Goal: Task Accomplishment & Management: Manage account settings

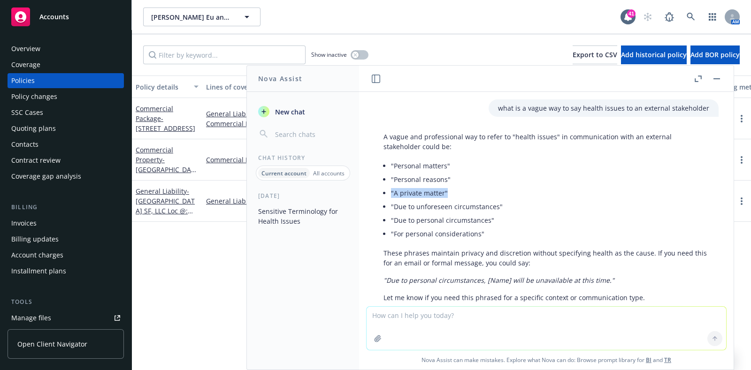
scroll to position [39, 0]
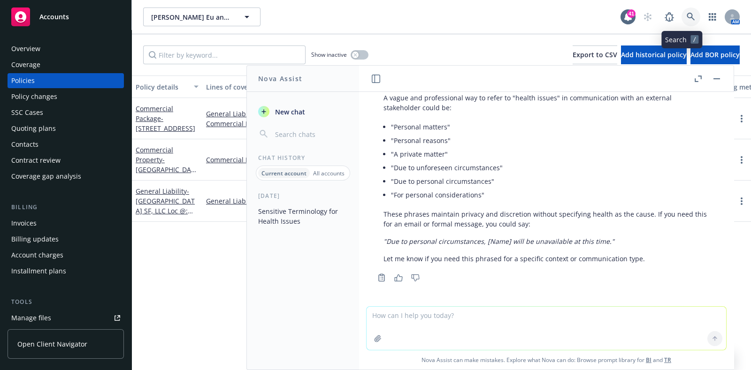
click at [687, 20] on icon at bounding box center [691, 17] width 8 height 8
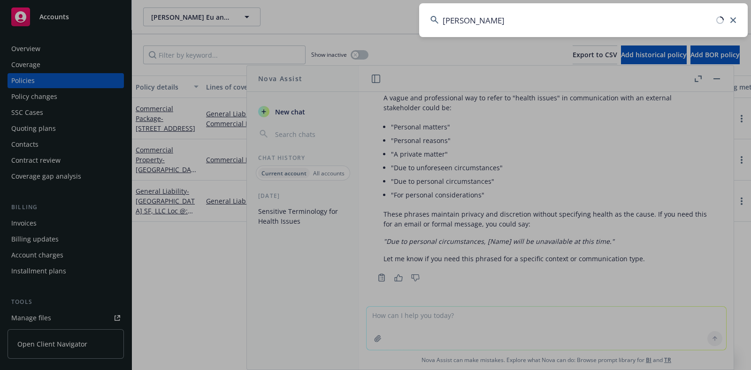
type input "[PERSON_NAME]"
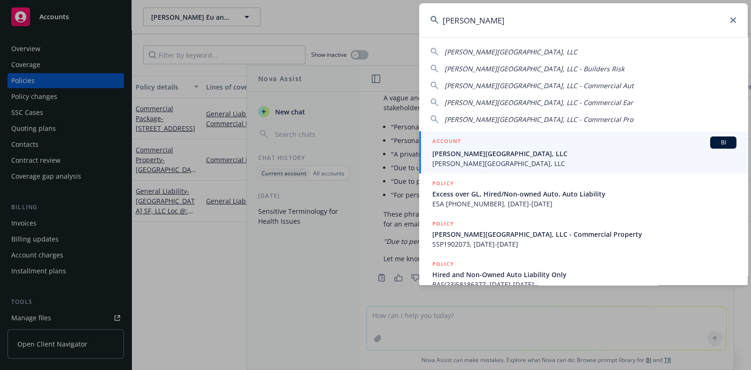
click at [522, 155] on span "[PERSON_NAME][GEOGRAPHIC_DATA], LLC" at bounding box center [584, 154] width 304 height 10
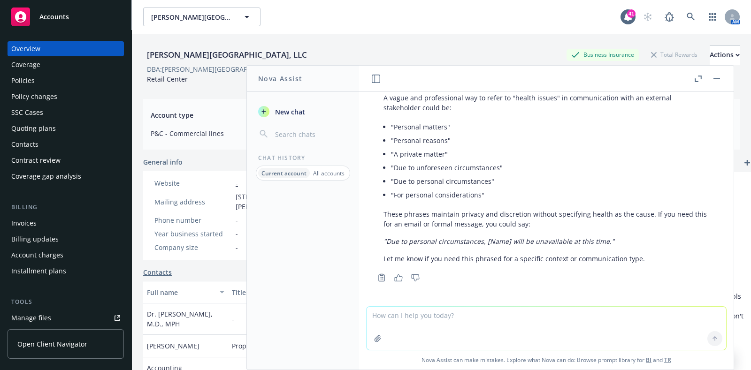
click at [719, 81] on button "button" at bounding box center [716, 78] width 11 height 11
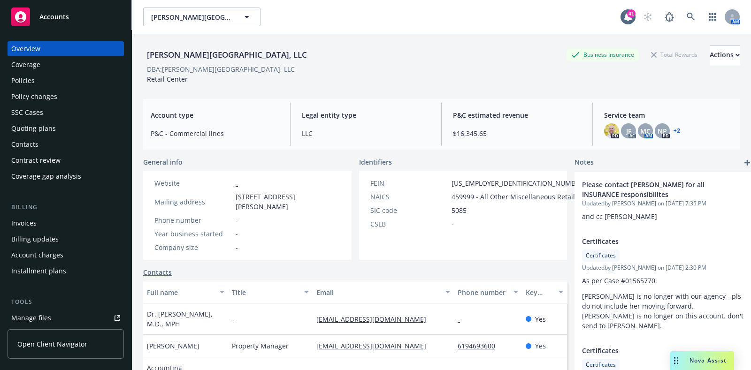
click at [32, 78] on div "Policies" at bounding box center [22, 80] width 23 height 15
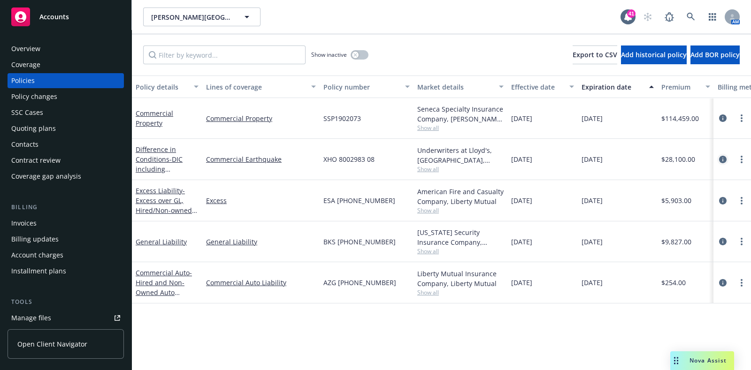
click at [717, 160] on link "circleInformation" at bounding box center [722, 159] width 11 height 11
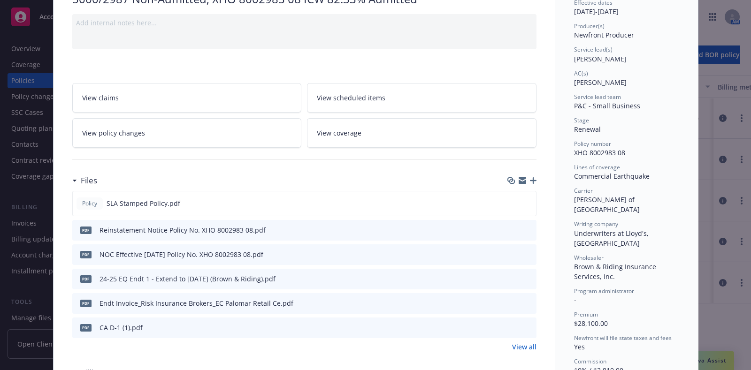
scroll to position [103, 0]
click at [523, 200] on icon "preview file" at bounding box center [527, 201] width 8 height 7
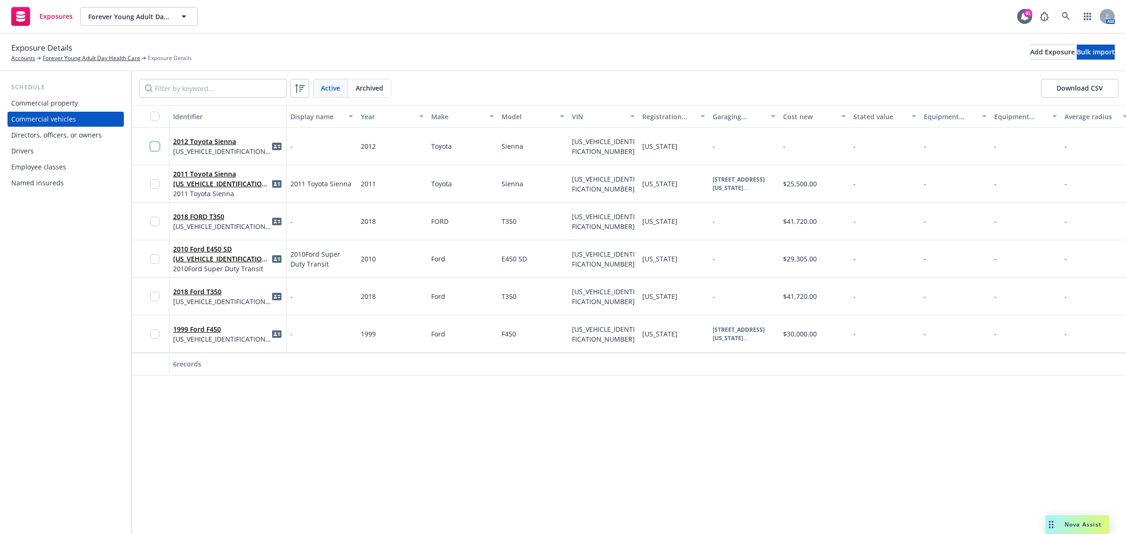
click at [160, 144] on input "checkbox" at bounding box center [154, 146] width 9 height 9
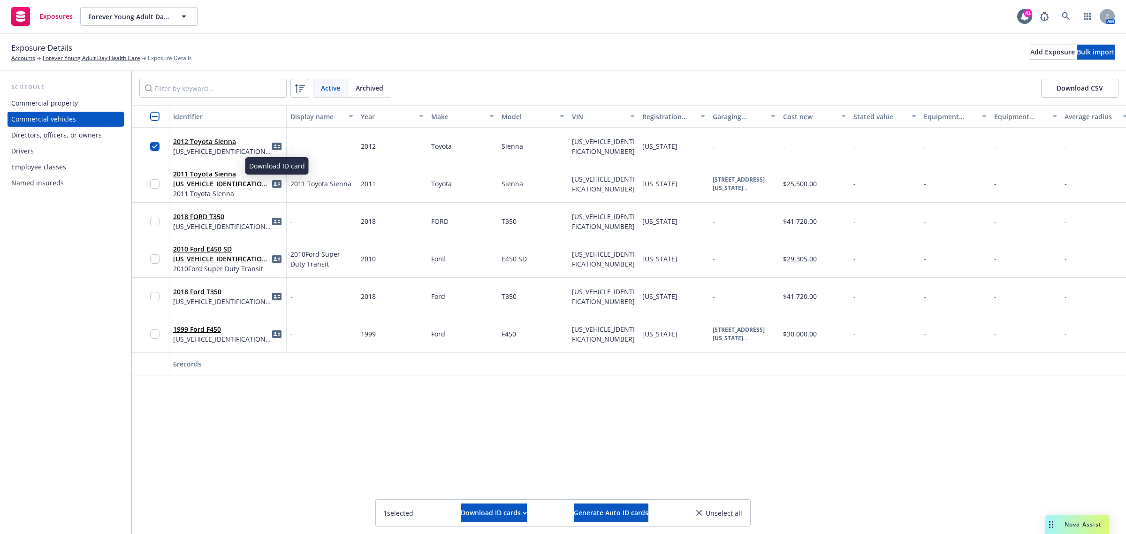
click at [277, 146] on icon "idCard" at bounding box center [276, 147] width 9 height 8
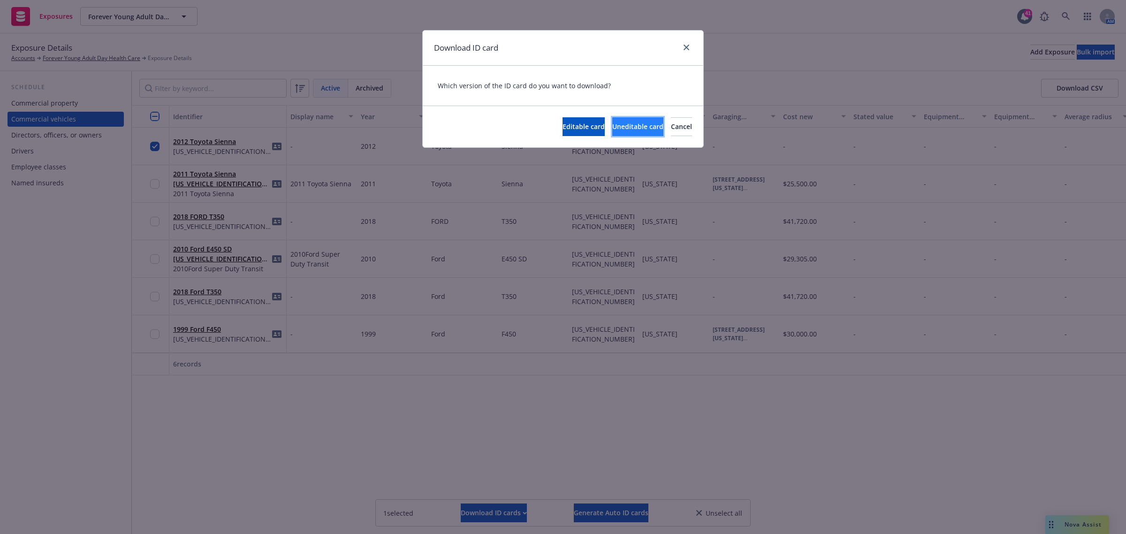
click at [612, 120] on button "Uneditable card" at bounding box center [637, 126] width 51 height 19
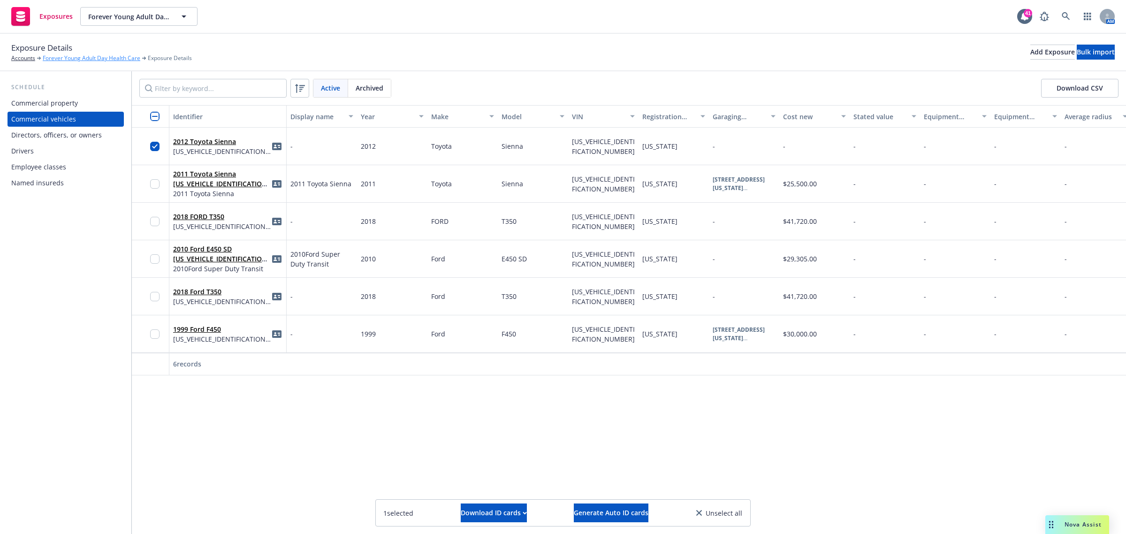
click at [54, 56] on link "Forever Young Adult Day Health Care" at bounding box center [92, 58] width 98 height 8
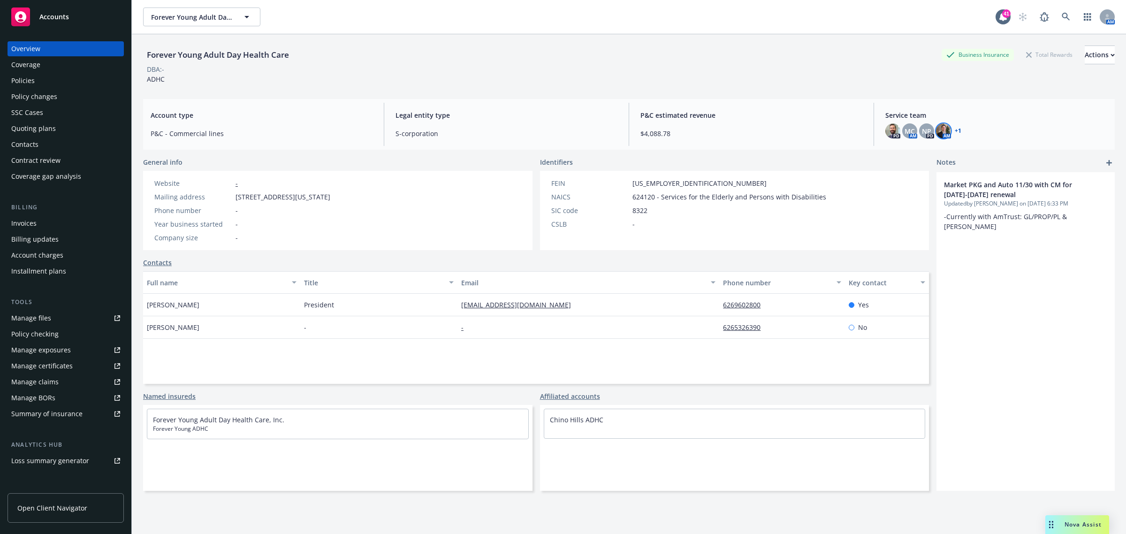
click at [937, 131] on img at bounding box center [943, 130] width 15 height 15
click at [955, 130] on link "+ 1" at bounding box center [958, 131] width 7 height 6
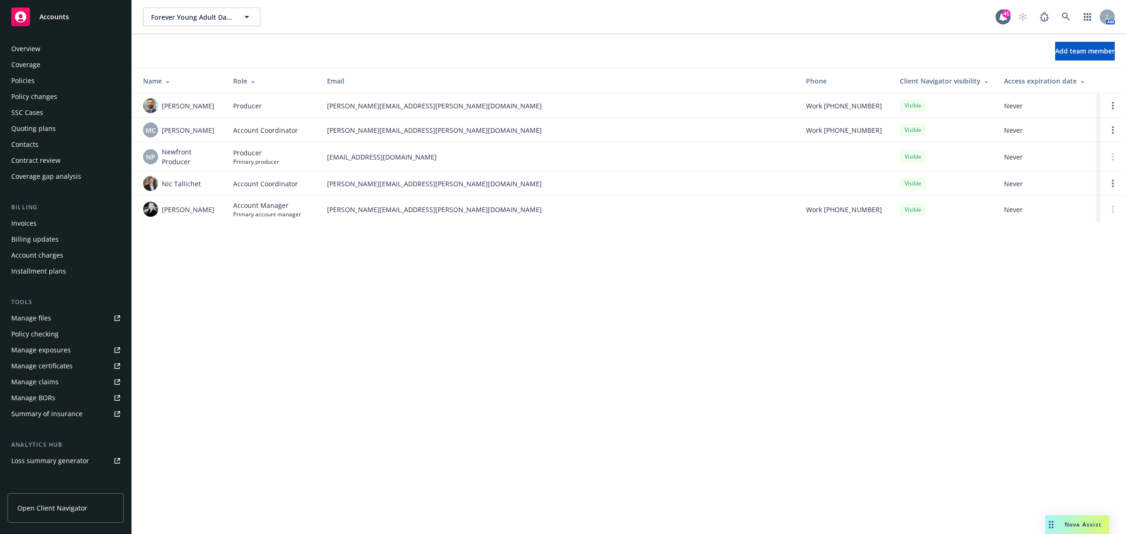
scroll to position [92, 0]
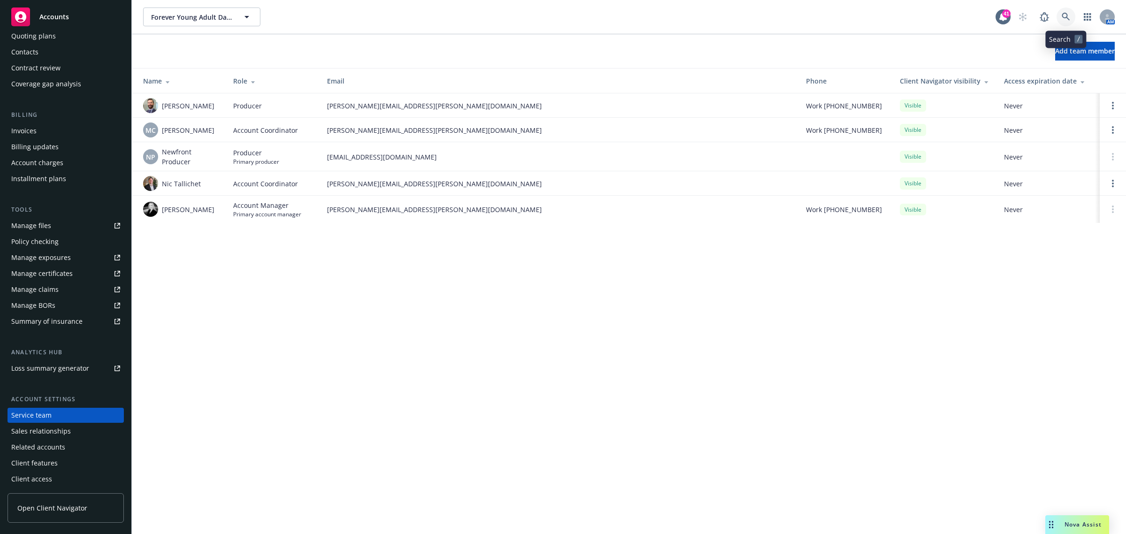
click at [1068, 11] on link at bounding box center [1066, 17] width 19 height 19
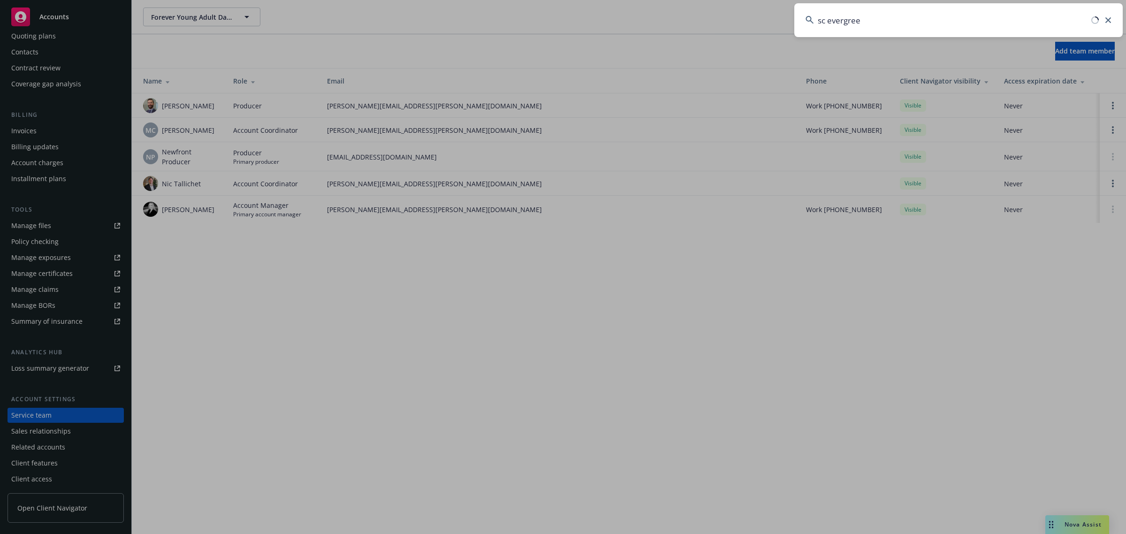
type input "sc evergreen"
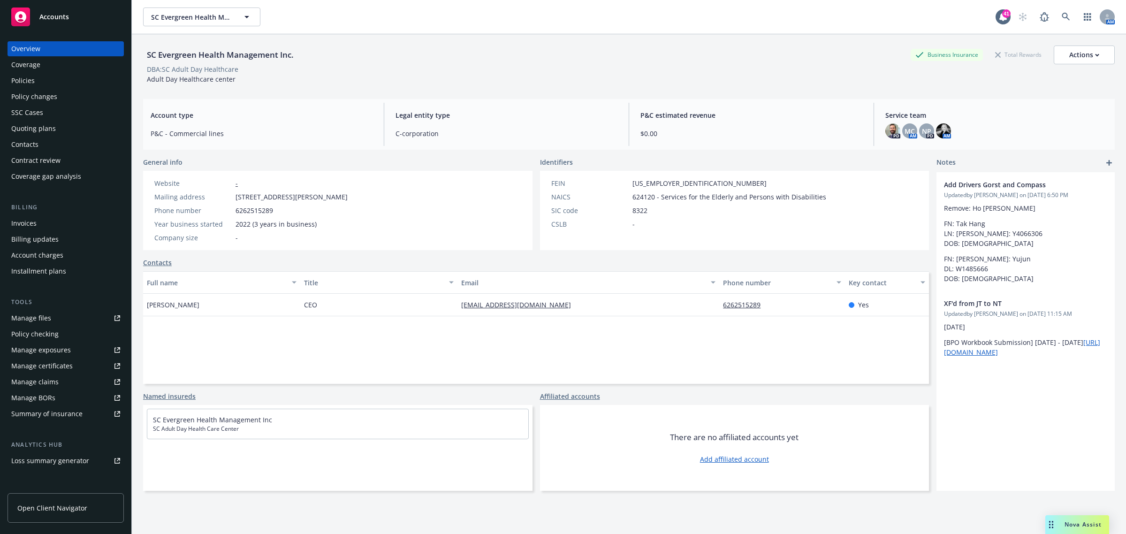
click at [44, 83] on div "Policies" at bounding box center [65, 80] width 109 height 15
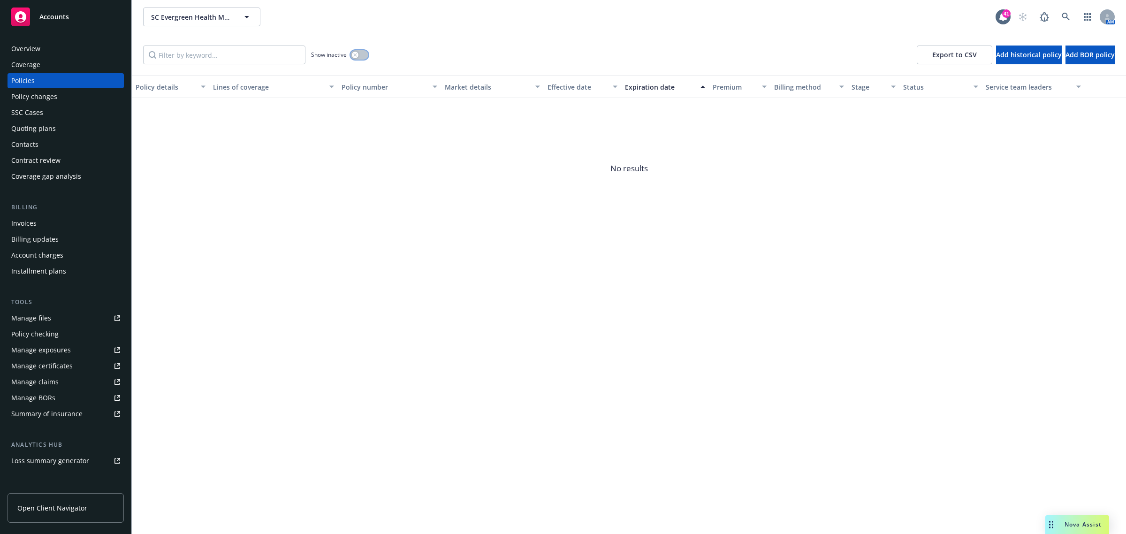
click at [367, 53] on button "button" at bounding box center [360, 54] width 18 height 9
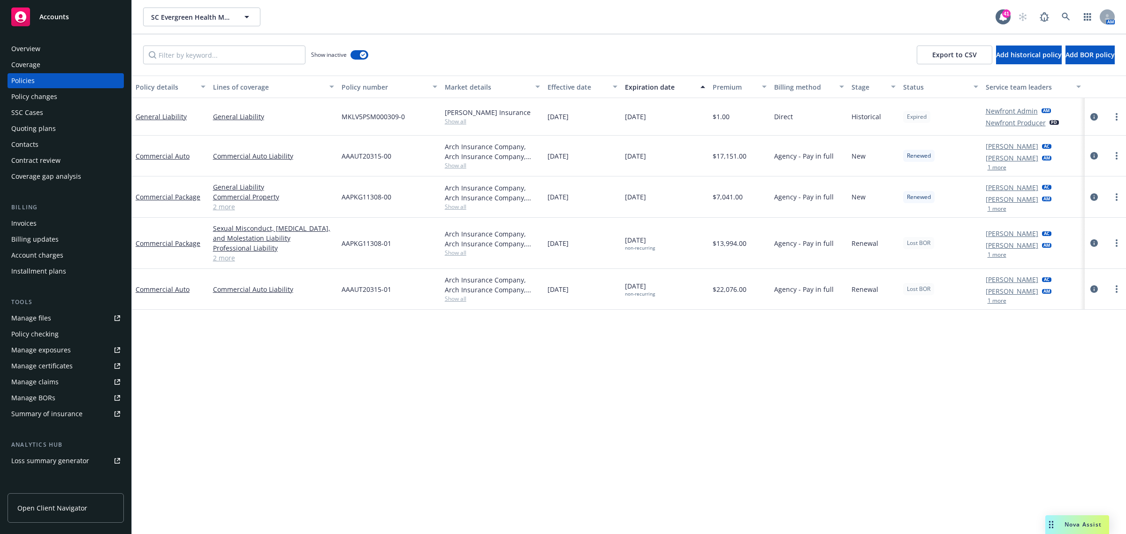
click at [448, 300] on span "Show all" at bounding box center [493, 299] width 96 height 8
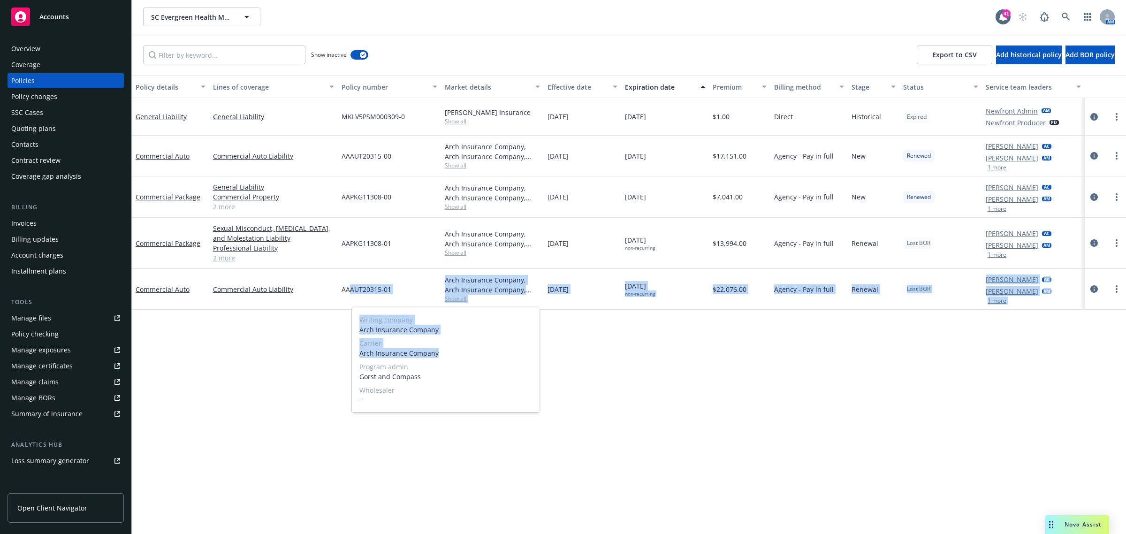
drag, startPoint x: 444, startPoint y: 348, endPoint x: 351, endPoint y: 317, distance: 98.2
click at [351, 317] on body "Accounts Overview Coverage Policies Policy changes SSC Cases Quoting plans Cont…" at bounding box center [563, 267] width 1126 height 534
click at [246, 379] on div "Policy details Lines of coverage Policy number Market details Effective date Ex…" at bounding box center [629, 305] width 994 height 459
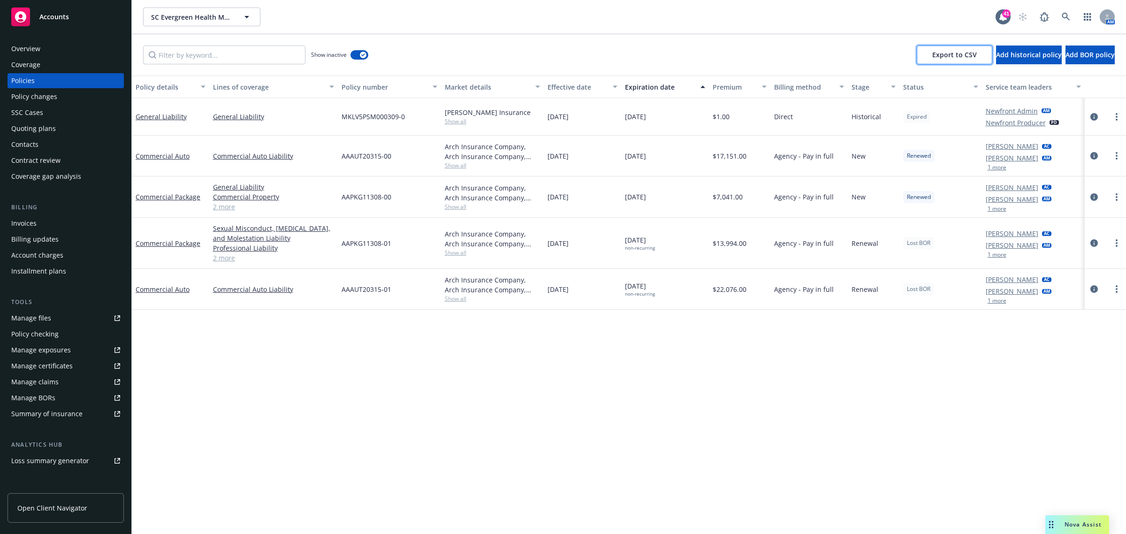
click at [932, 54] on span "Export to CSV" at bounding box center [954, 54] width 45 height 9
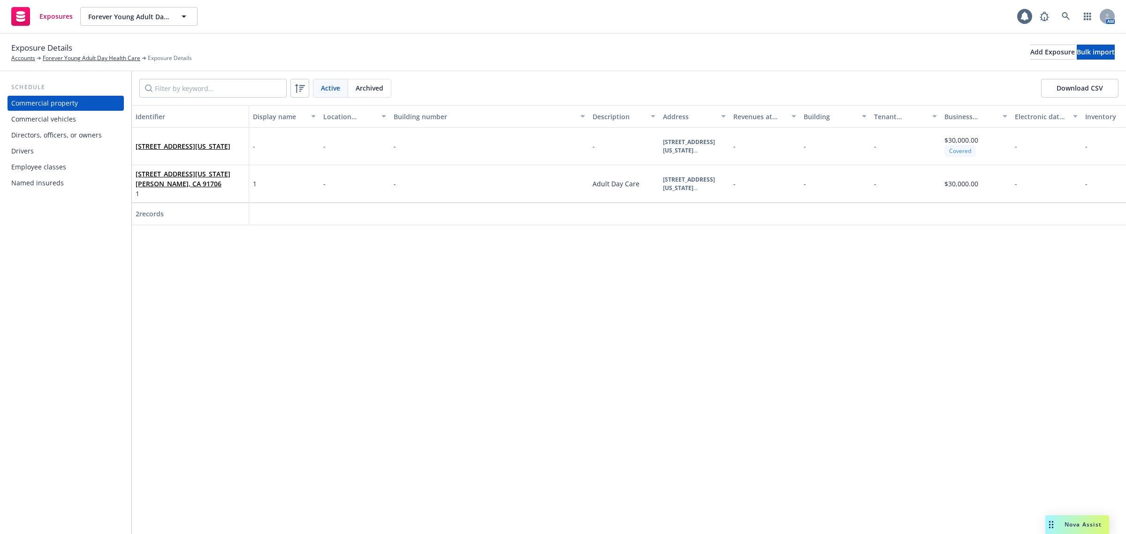
click at [54, 118] on div "Commercial vehicles" at bounding box center [43, 119] width 65 height 15
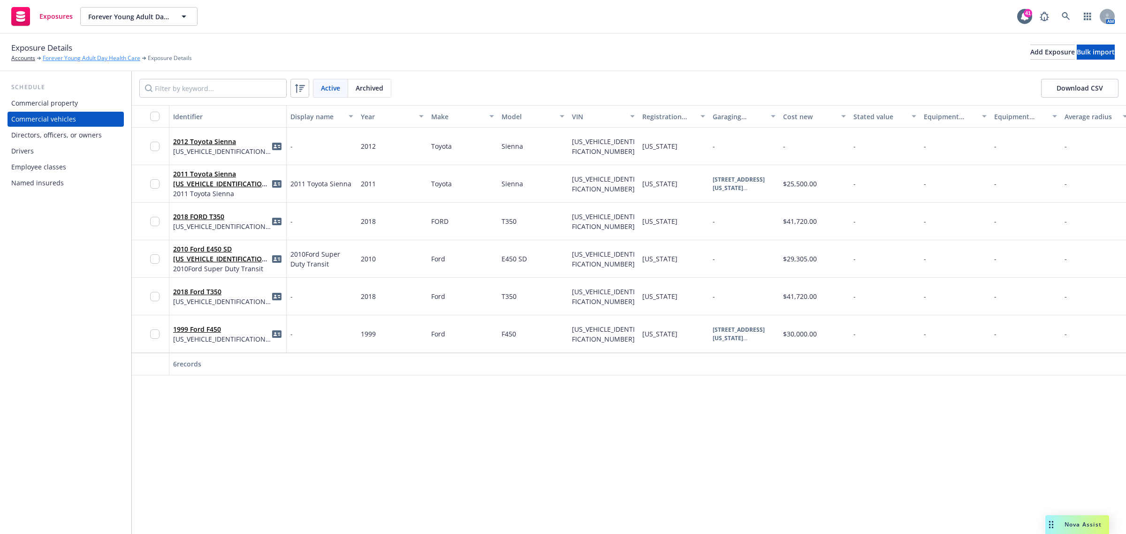
click at [64, 53] on span "Exposure Details" at bounding box center [41, 48] width 61 height 12
click at [76, 64] on div "Exposure Details Accounts Forever Young Adult Day Health Care Exposure Details …" at bounding box center [563, 53] width 1126 height 38
click at [76, 58] on link "Forever Young Adult Day Health Care" at bounding box center [92, 58] width 98 height 8
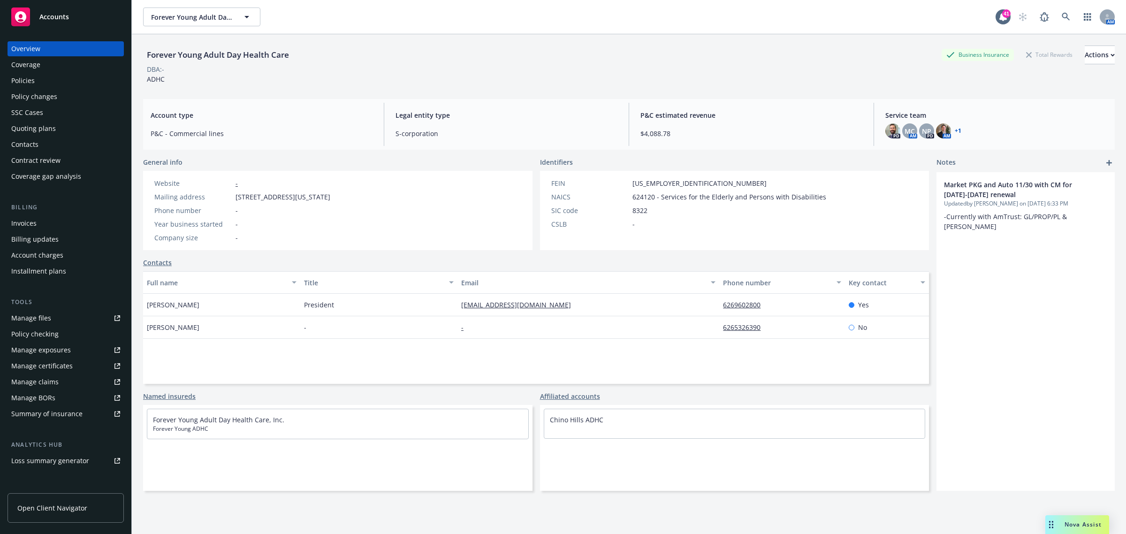
click at [955, 130] on link "+ 1" at bounding box center [958, 131] width 7 height 6
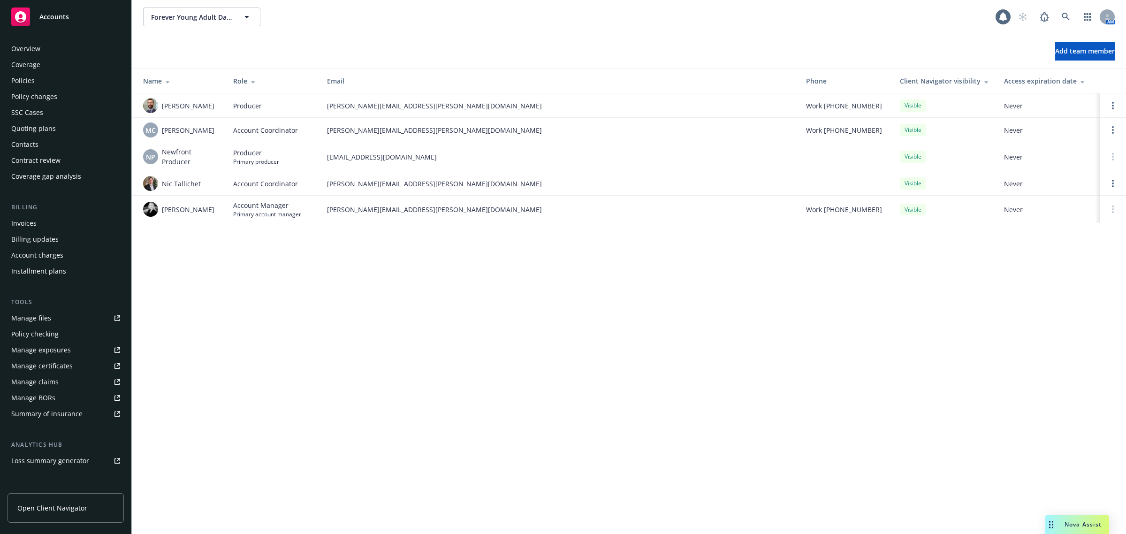
scroll to position [92, 0]
